Goal: Task Accomplishment & Management: Manage account settings

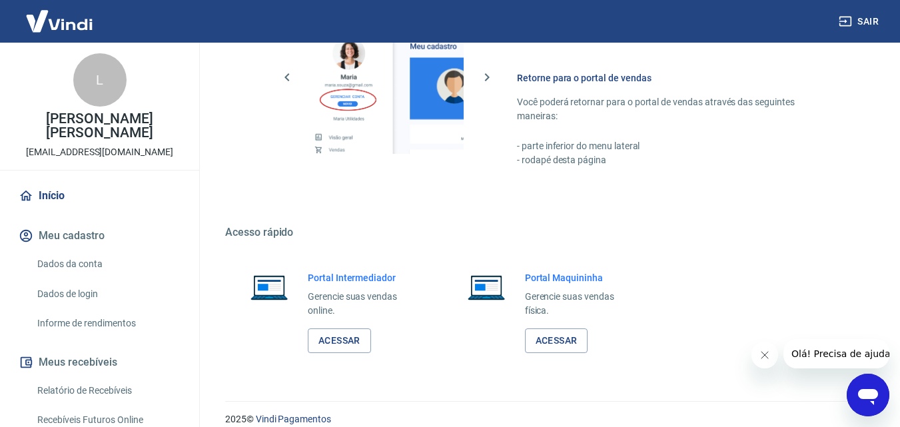
scroll to position [666, 0]
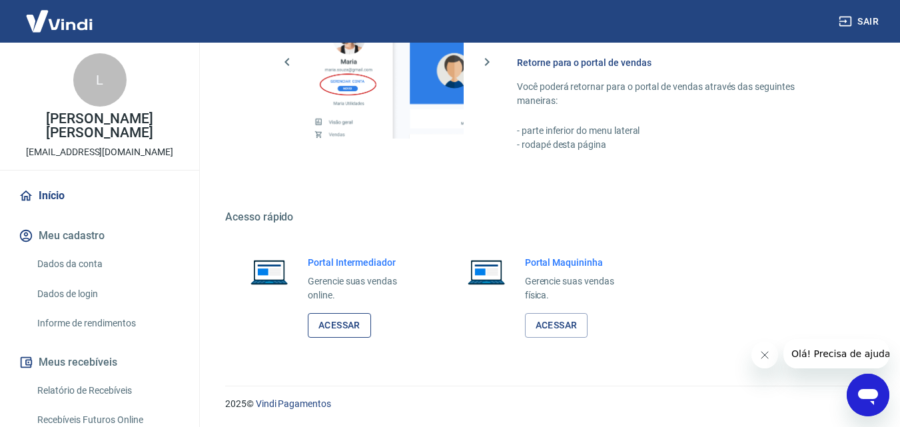
click at [340, 323] on link "Acessar" at bounding box center [339, 325] width 63 height 25
click at [868, 17] on button "Sair" at bounding box center [860, 21] width 48 height 25
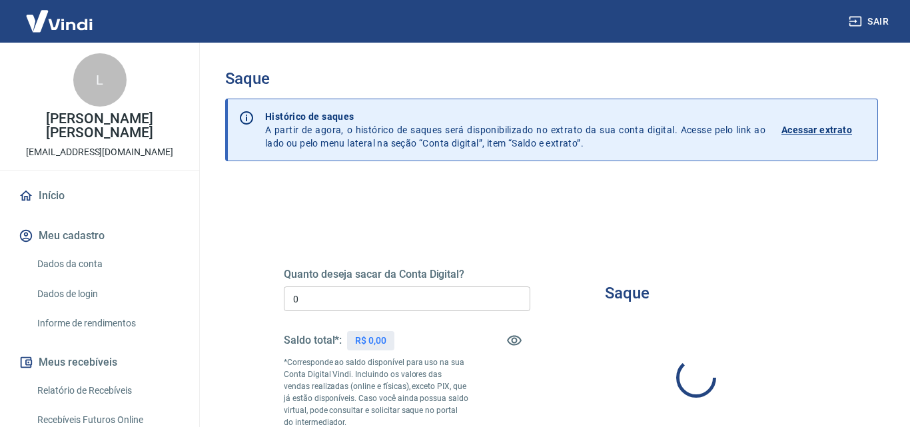
type input "R$ 0,00"
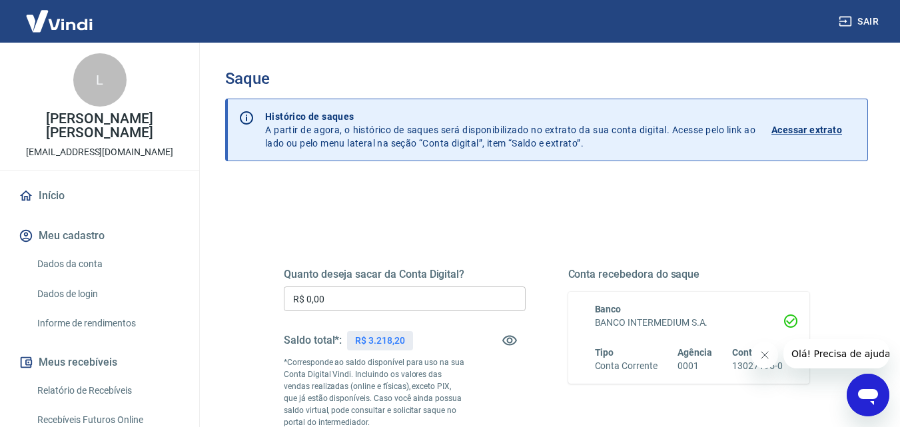
click at [872, 25] on button "Sair" at bounding box center [860, 21] width 48 height 25
